Goal: Information Seeking & Learning: Compare options

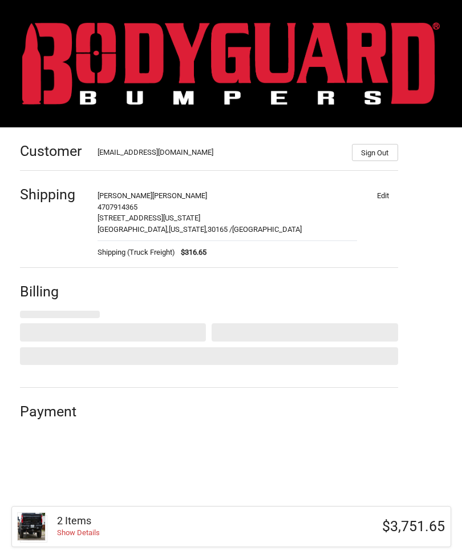
select select "US"
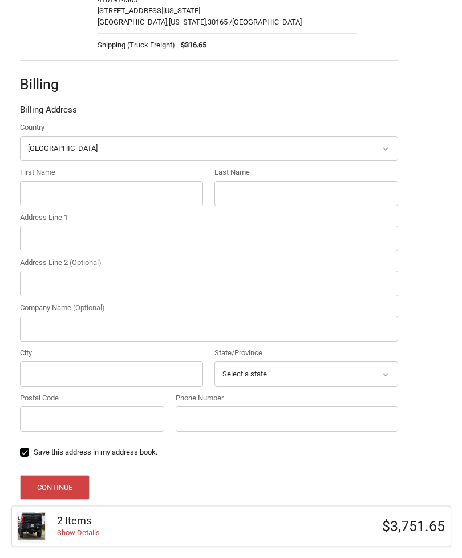
scroll to position [224, 0]
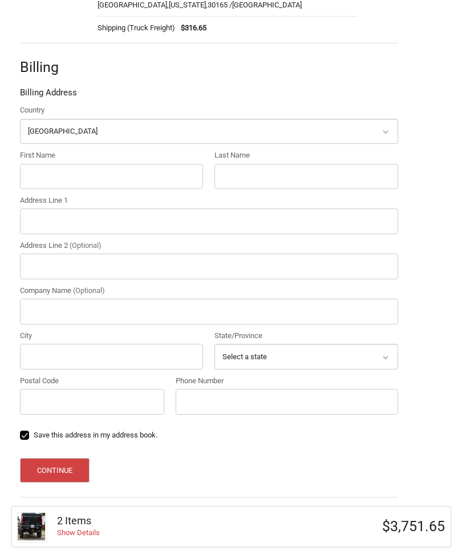
click at [78, 527] on h3 "2 Items" at bounding box center [154, 520] width 194 height 13
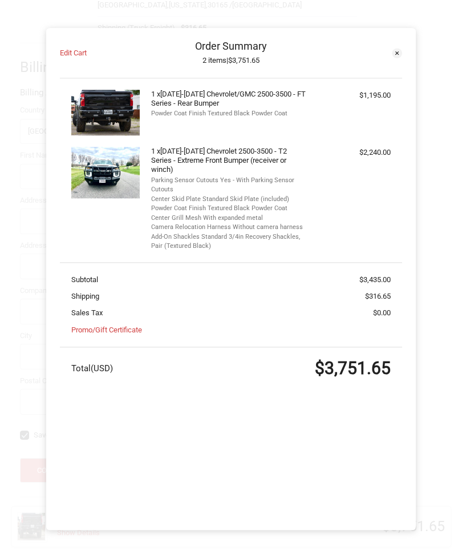
click at [396, 55] on icon at bounding box center [397, 52] width 3 height 3
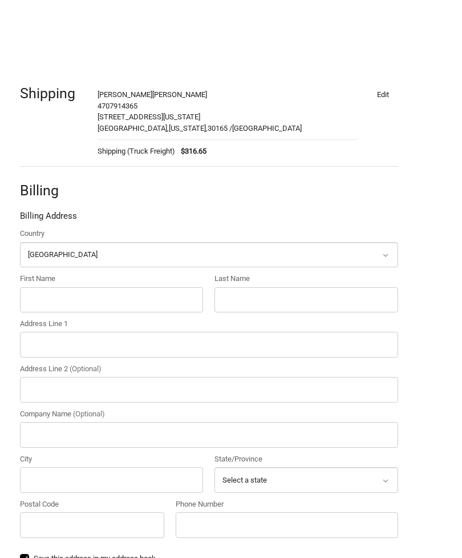
scroll to position [0, 0]
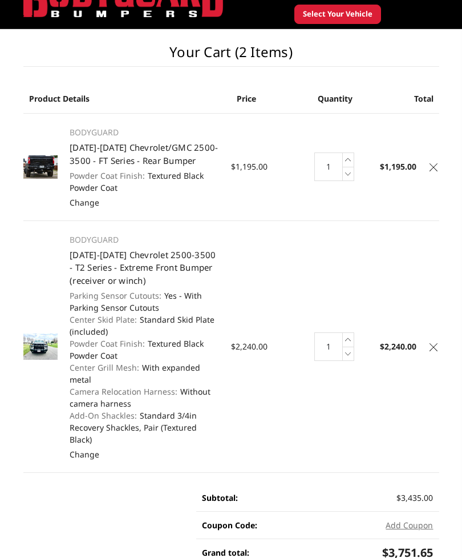
scroll to position [56, 0]
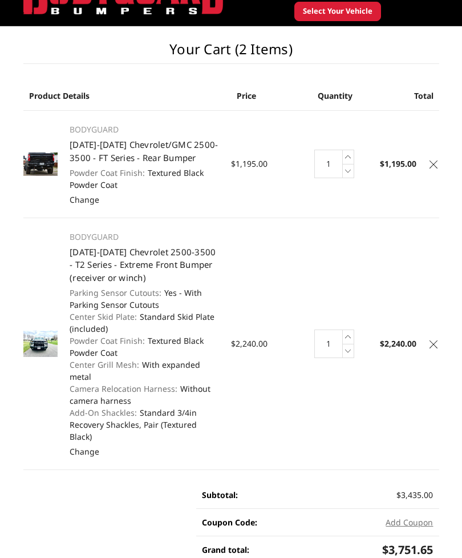
click at [39, 340] on img at bounding box center [40, 343] width 35 height 26
click at [92, 257] on link "[DATE]-[DATE] Chevrolet 2500-3500 - T2 Series - Extreme Front Bumper (receiver …" at bounding box center [143, 264] width 146 height 37
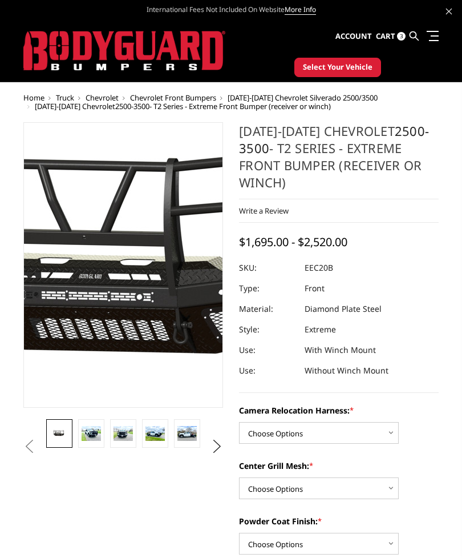
click at [115, 269] on img at bounding box center [145, 264] width 731 height 341
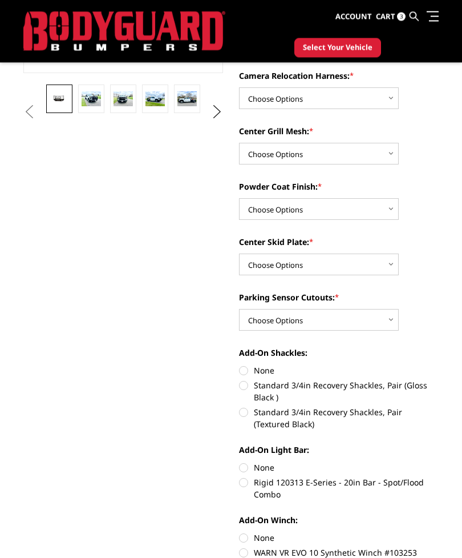
scroll to position [304, 0]
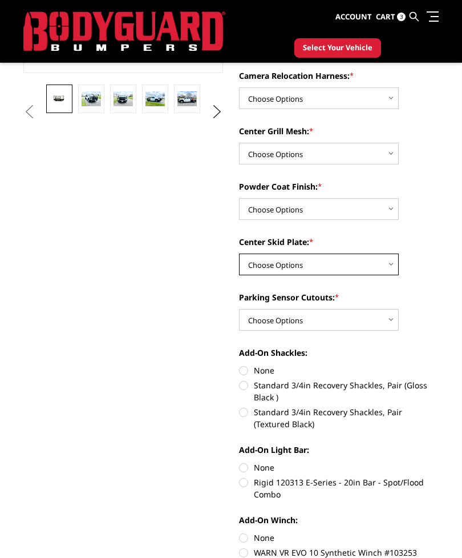
click at [390, 262] on select "Choose Options Winch Mount Skid Plate Standard Skid Plate (included) 2" Receive…" at bounding box center [319, 264] width 160 height 22
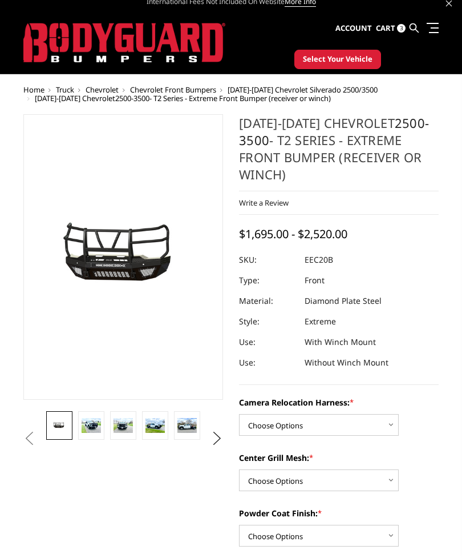
scroll to position [0, 0]
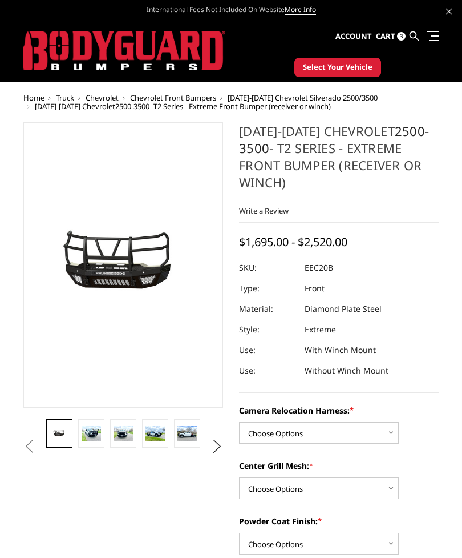
click at [354, 97] on span "2020-2023 Chevrolet Silverado 2500/3500" at bounding box center [303, 97] width 150 height 10
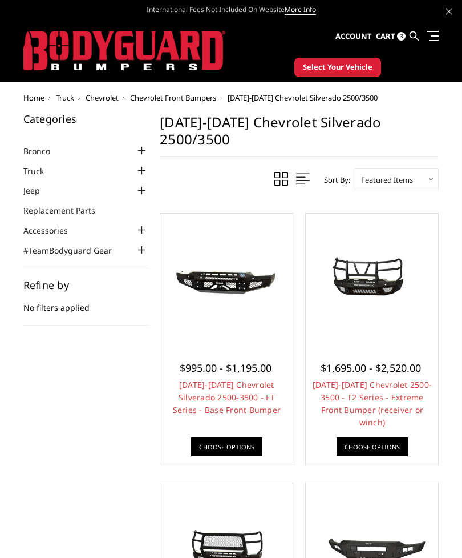
click at [107, 95] on span "Chevrolet" at bounding box center [102, 97] width 33 height 10
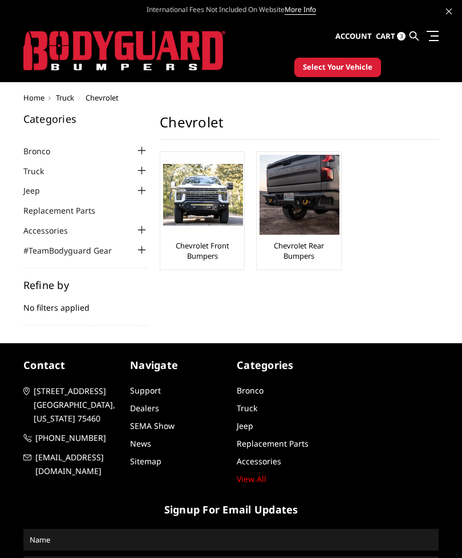
click at [301, 241] on link "Chevrolet Rear Bumpers" at bounding box center [299, 250] width 78 height 21
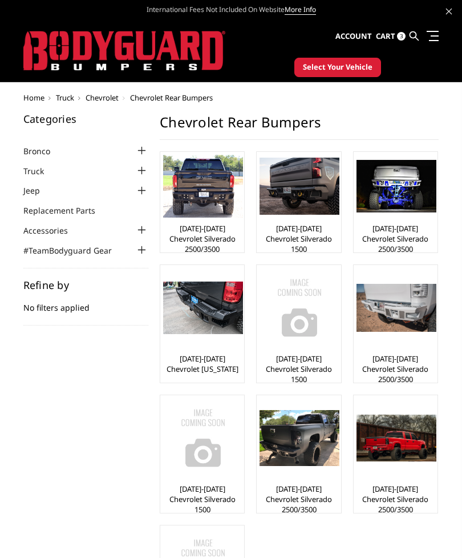
click at [192, 228] on link "[DATE]-[DATE] Chevrolet Silverado 2500/3500" at bounding box center [202, 238] width 78 height 31
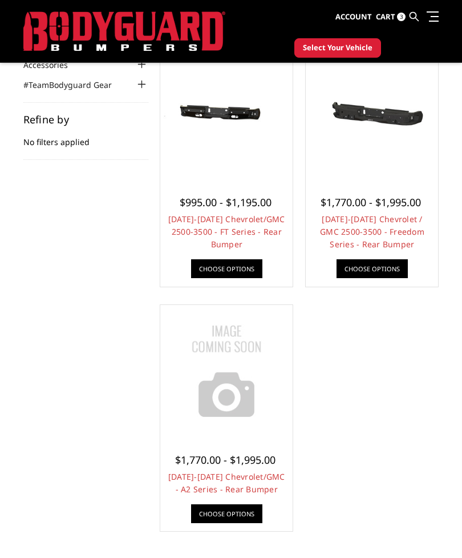
scroll to position [135, 0]
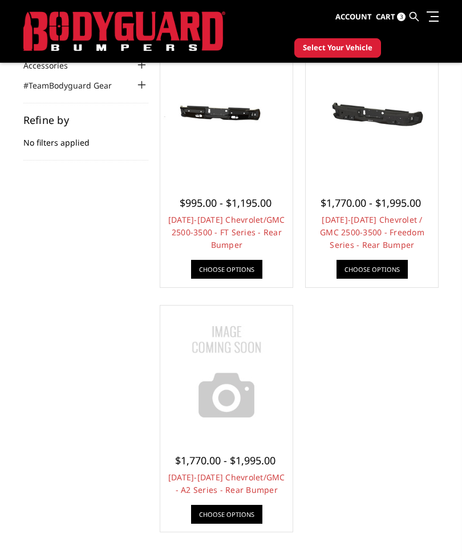
click at [191, 471] on link "2020-2025 Chevrolet/GMC - A2 Series - Rear Bumper" at bounding box center [226, 482] width 117 height 23
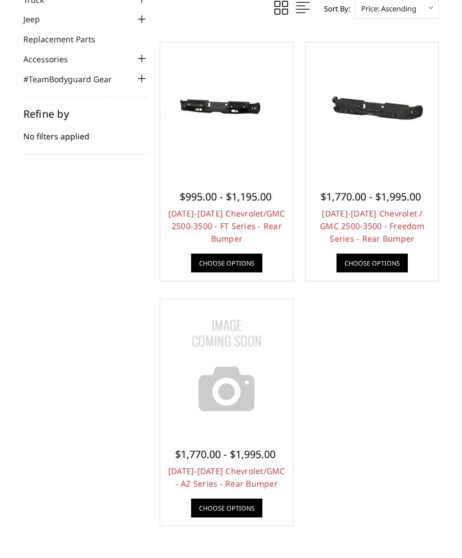
click at [370, 208] on link "[DATE]-[DATE] Chevrolet / GMC 2500-3500 - Freedom Series - Rear Bumper" at bounding box center [372, 226] width 104 height 36
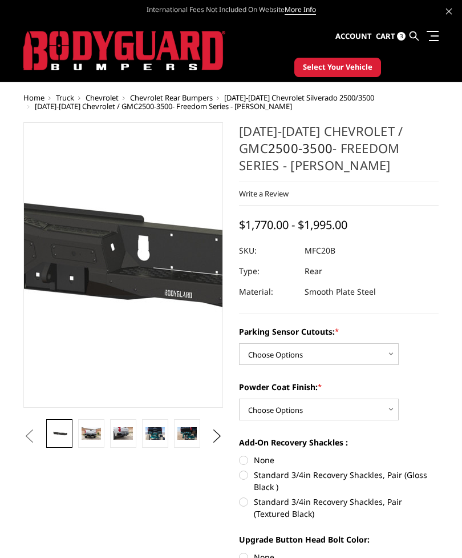
click at [99, 281] on img at bounding box center [187, 262] width 731 height 348
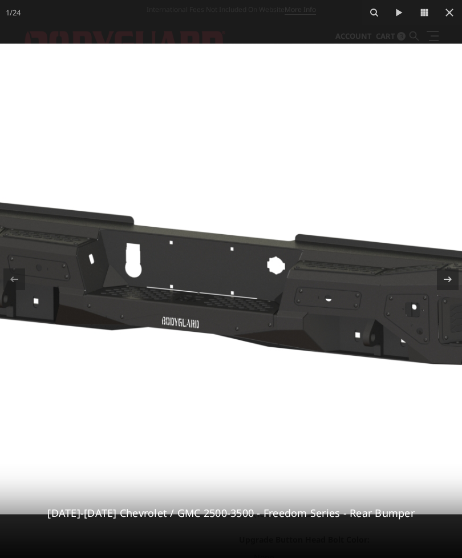
click at [454, 13] on icon at bounding box center [450, 13] width 14 height 14
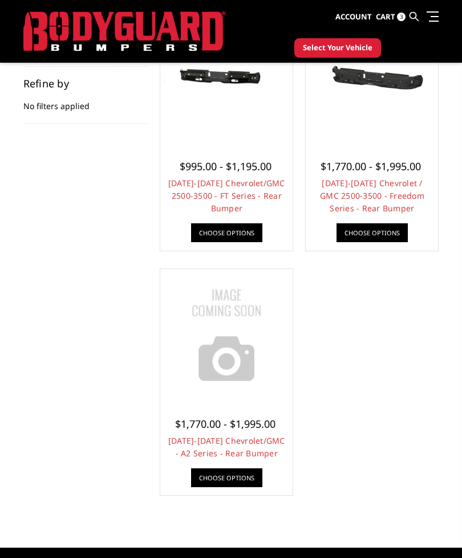
click at [208, 178] on link "2020-2026 Chevrolet/GMC 2500-3500 - FT Series - Rear Bumper" at bounding box center [226, 196] width 117 height 36
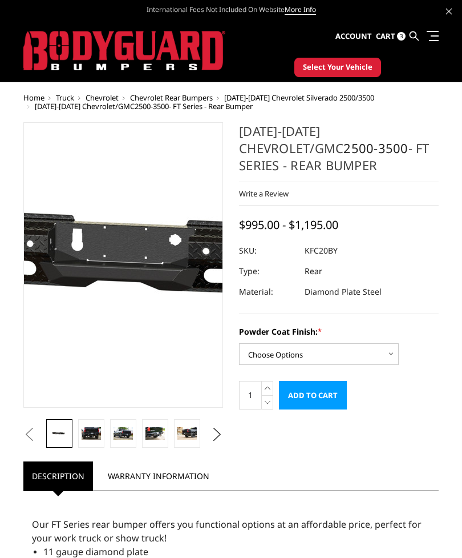
click at [103, 279] on img at bounding box center [177, 262] width 731 height 348
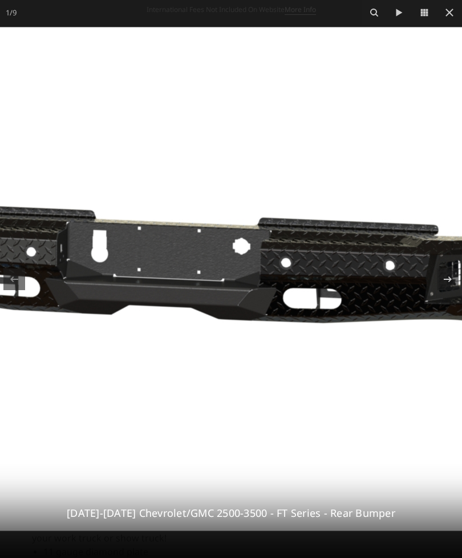
click at [454, 13] on icon at bounding box center [450, 13] width 14 height 14
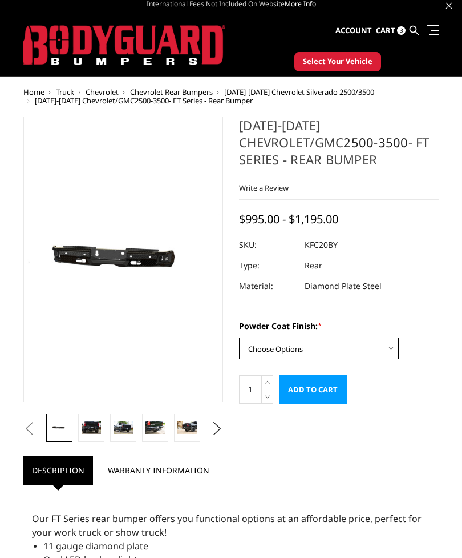
click at [396, 344] on select "Choose Options Bare Metal Gloss Black Powder Coat Textured Black Powder Coat" at bounding box center [319, 349] width 160 height 22
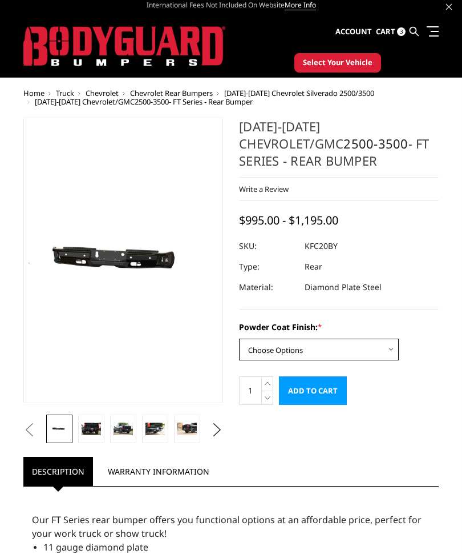
scroll to position [11, 0]
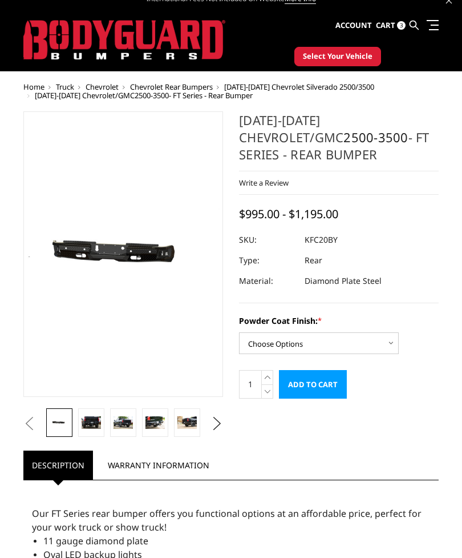
click at [96, 424] on img at bounding box center [91, 422] width 19 height 13
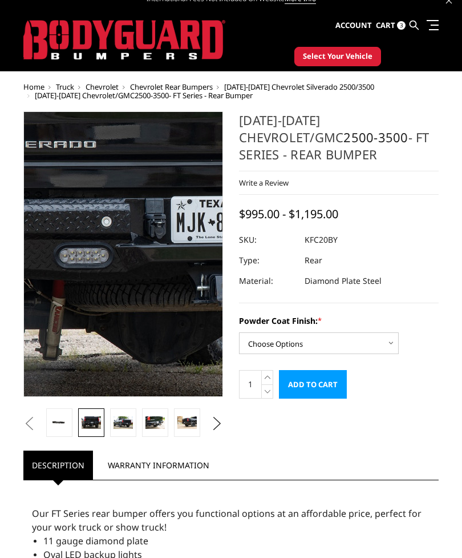
click at [99, 293] on img at bounding box center [187, 227] width 731 height 487
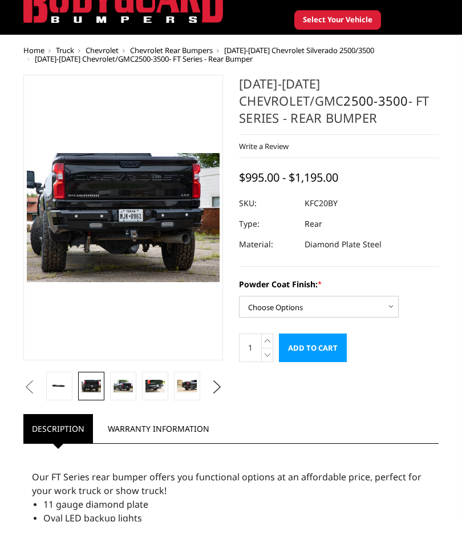
scroll to position [47, 0]
